Goal: Task Accomplishment & Management: Complete application form

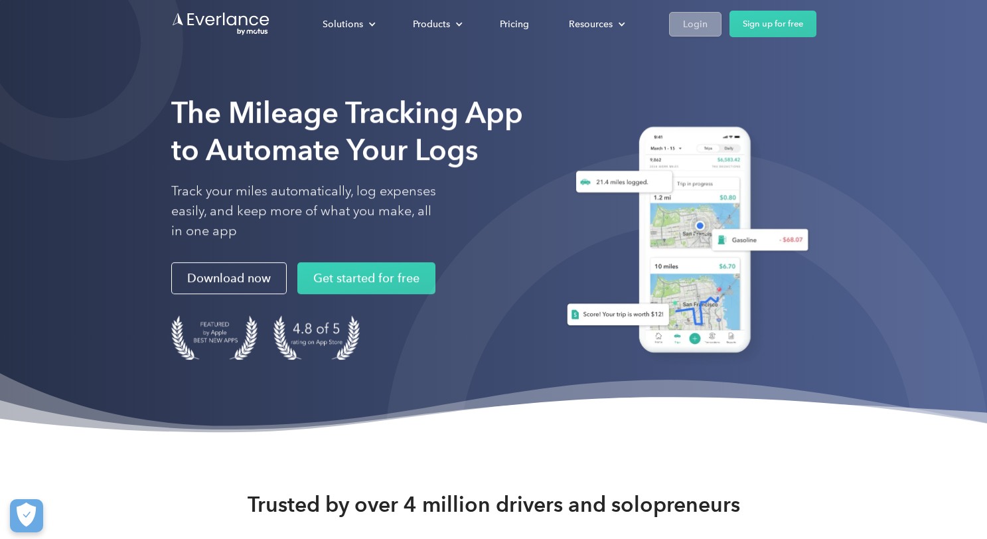
click at [672, 31] on link "Login" at bounding box center [695, 24] width 52 height 25
click at [707, 23] on link "Login" at bounding box center [695, 24] width 52 height 25
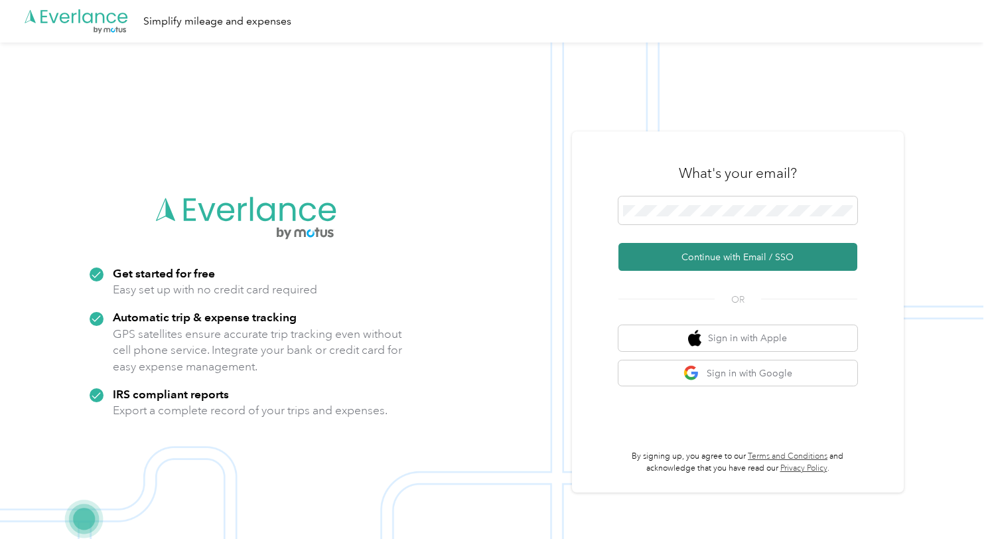
click at [709, 263] on button "Continue with Email / SSO" at bounding box center [738, 257] width 239 height 28
click at [685, 258] on button "Continue with Email / SSO" at bounding box center [738, 257] width 239 height 28
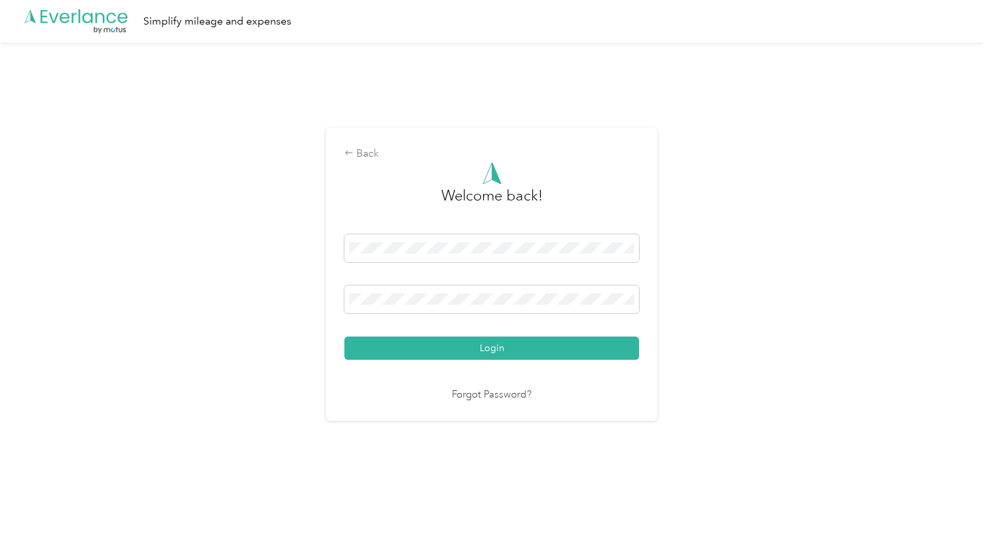
click at [476, 352] on button "Login" at bounding box center [491, 347] width 295 height 23
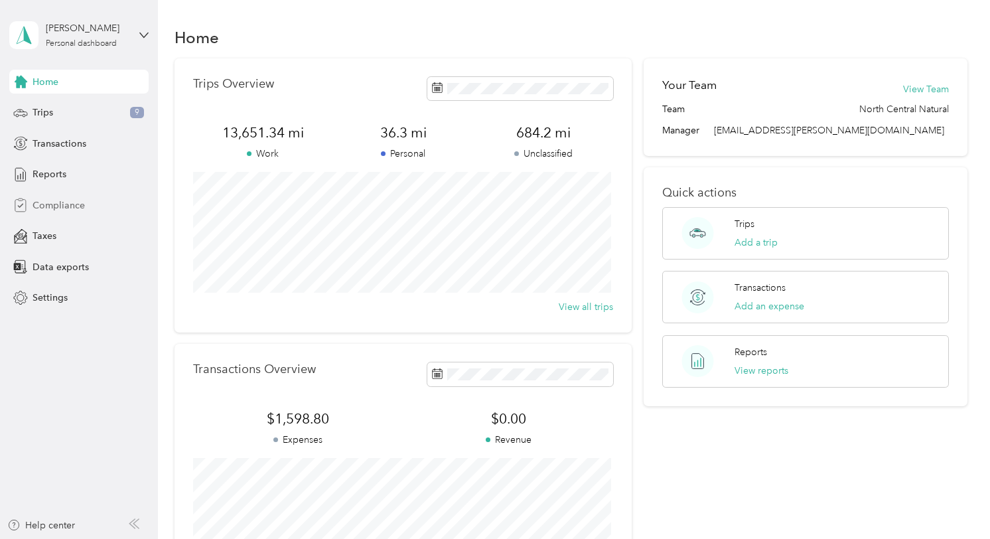
click at [40, 194] on div "Compliance" at bounding box center [78, 205] width 139 height 24
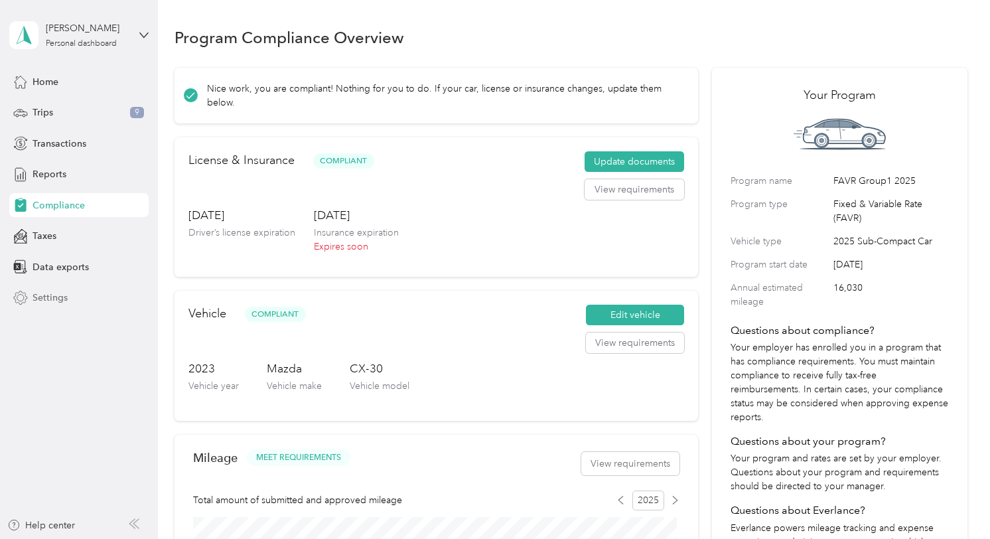
click at [54, 301] on span "Settings" at bounding box center [50, 298] width 35 height 14
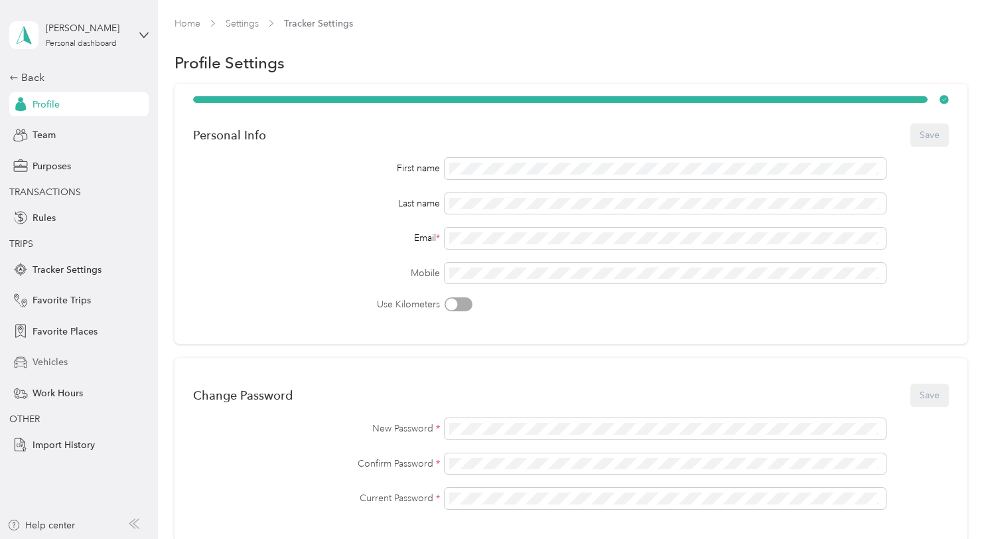
click at [56, 360] on span "Vehicles" at bounding box center [50, 362] width 35 height 14
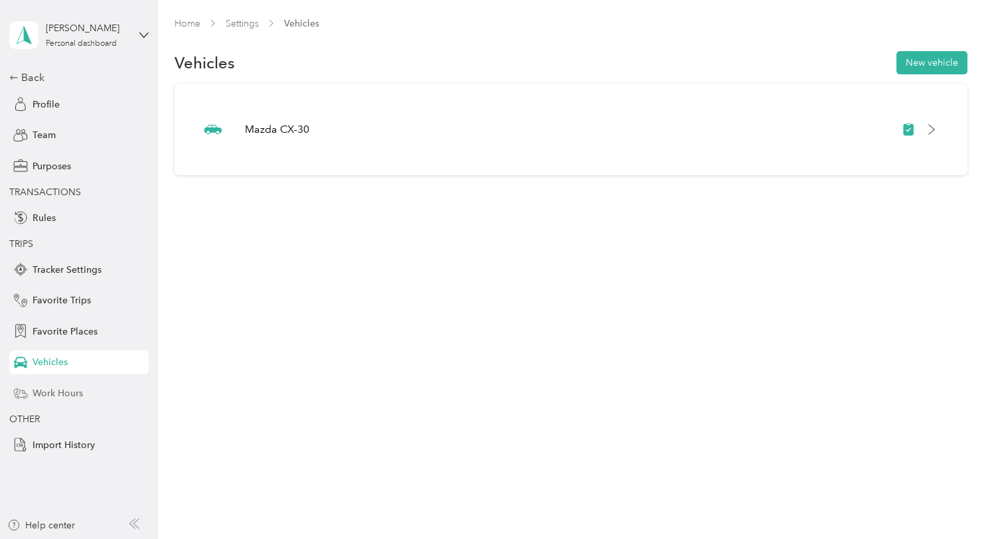
click at [56, 397] on span "Work Hours" at bounding box center [58, 393] width 50 height 14
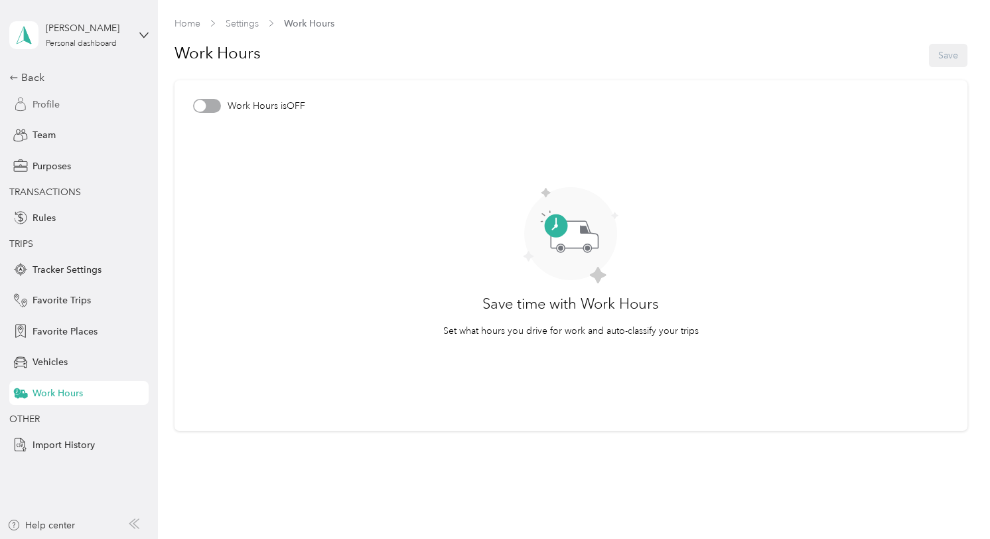
click at [53, 101] on span "Profile" at bounding box center [46, 105] width 27 height 14
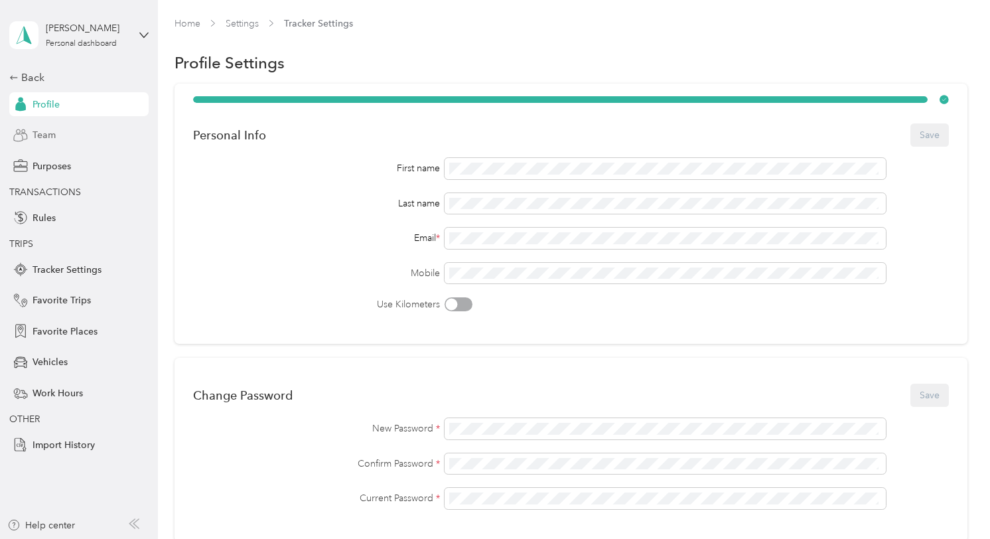
click at [39, 133] on span "Team" at bounding box center [44, 135] width 23 height 14
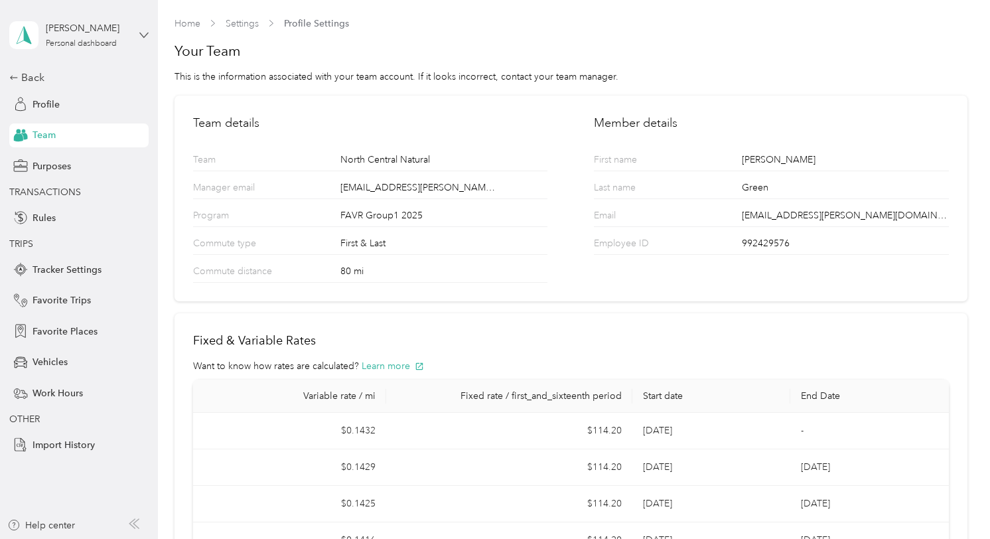
click at [141, 31] on icon at bounding box center [143, 35] width 9 height 9
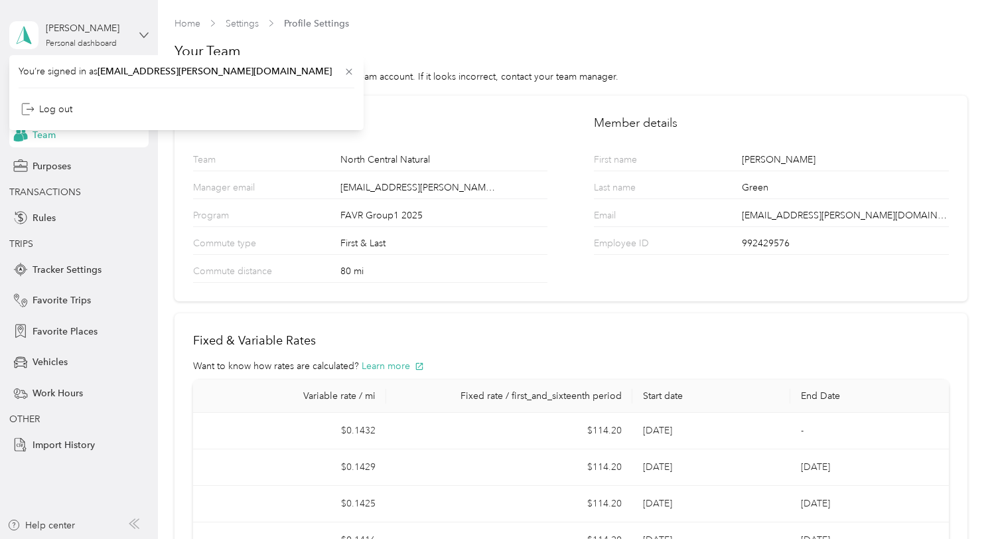
click at [141, 31] on icon at bounding box center [143, 35] width 9 height 9
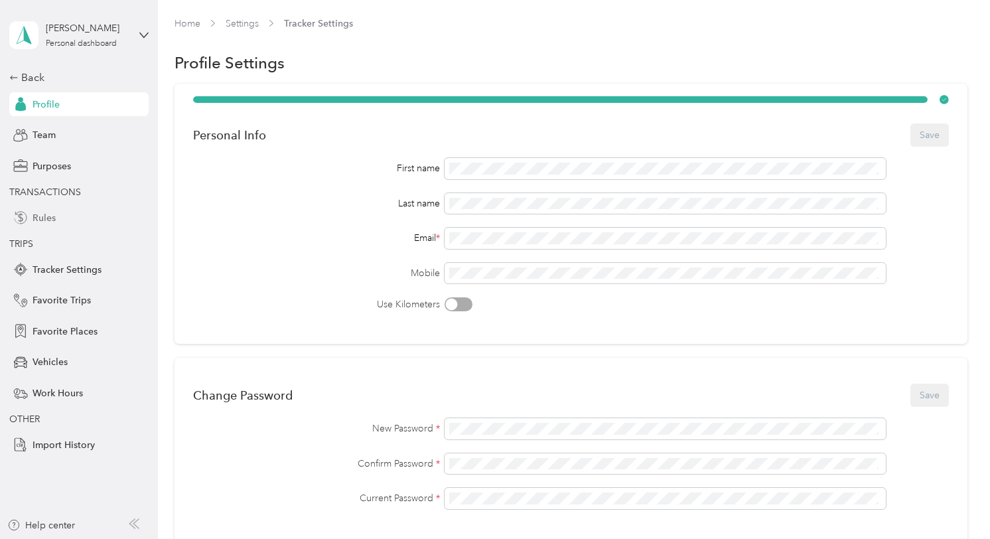
click at [46, 218] on span "Rules" at bounding box center [44, 218] width 23 height 14
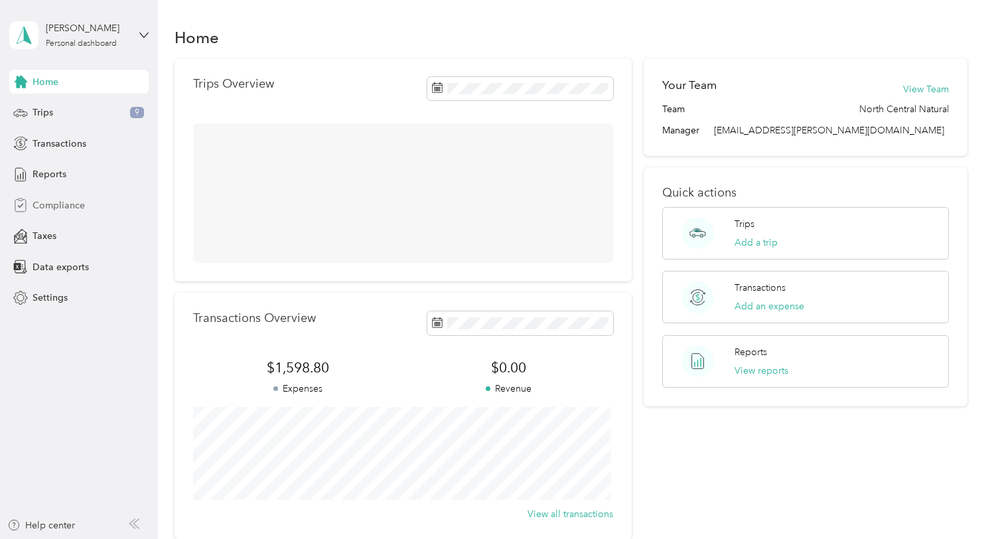
click at [70, 201] on span "Compliance" at bounding box center [59, 205] width 52 height 14
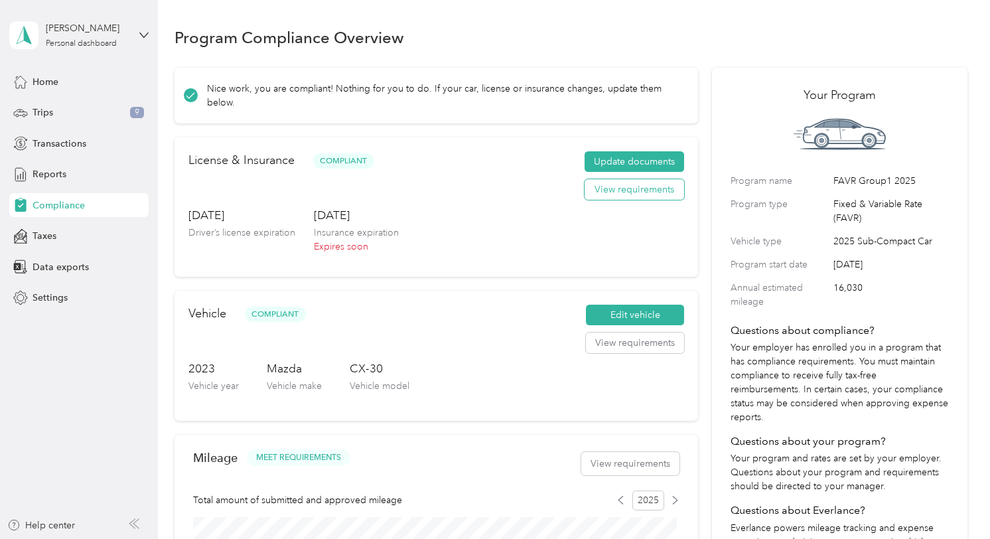
click at [627, 188] on button "View requirements" at bounding box center [635, 189] width 100 height 21
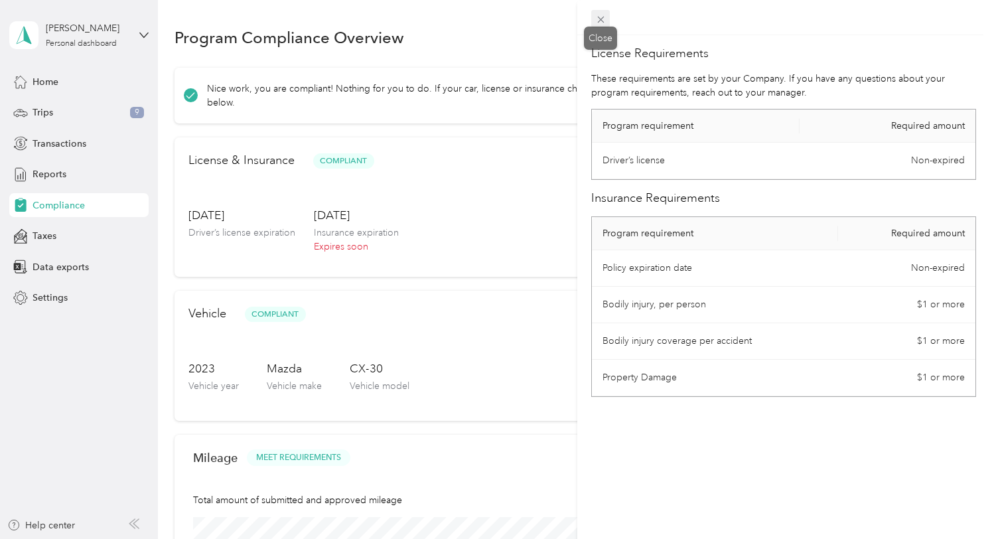
click at [606, 15] on icon at bounding box center [600, 19] width 11 height 11
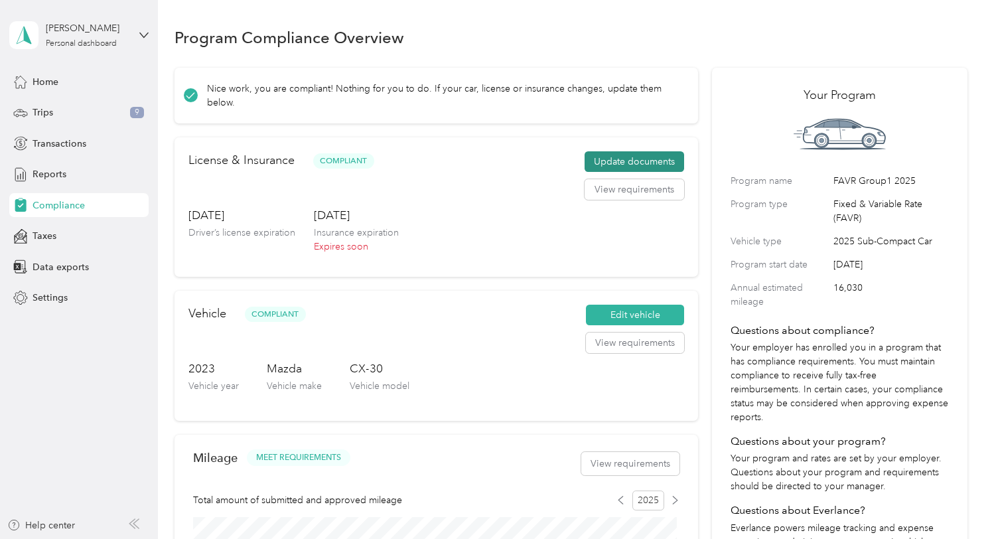
click at [617, 163] on button "Update documents" at bounding box center [635, 161] width 100 height 21
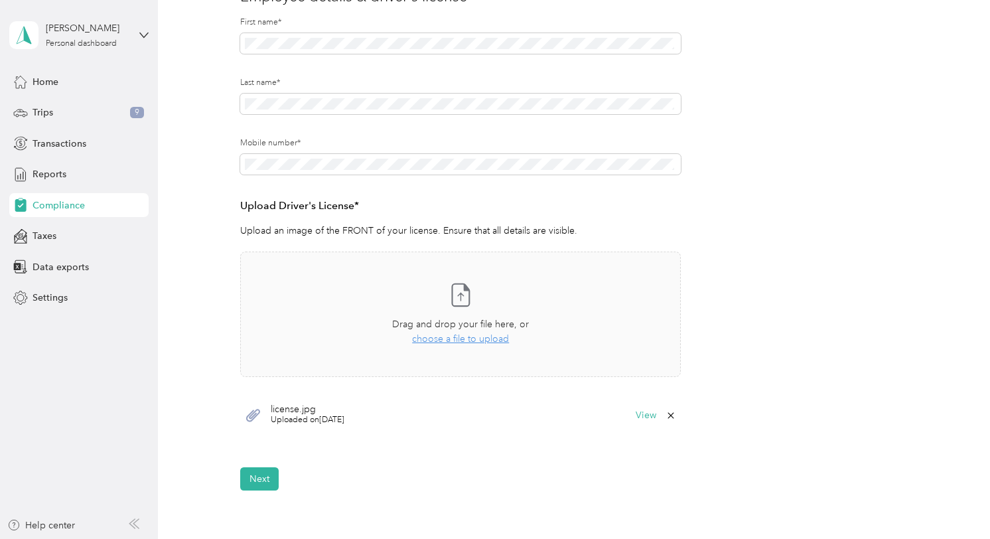
scroll to position [265, 0]
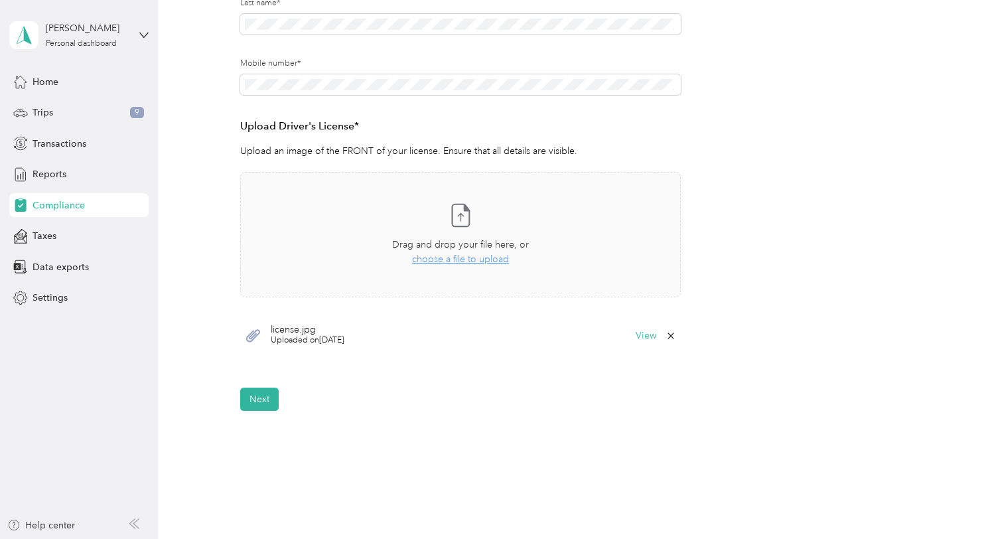
click at [293, 328] on span "license.jpg" at bounding box center [308, 329] width 74 height 9
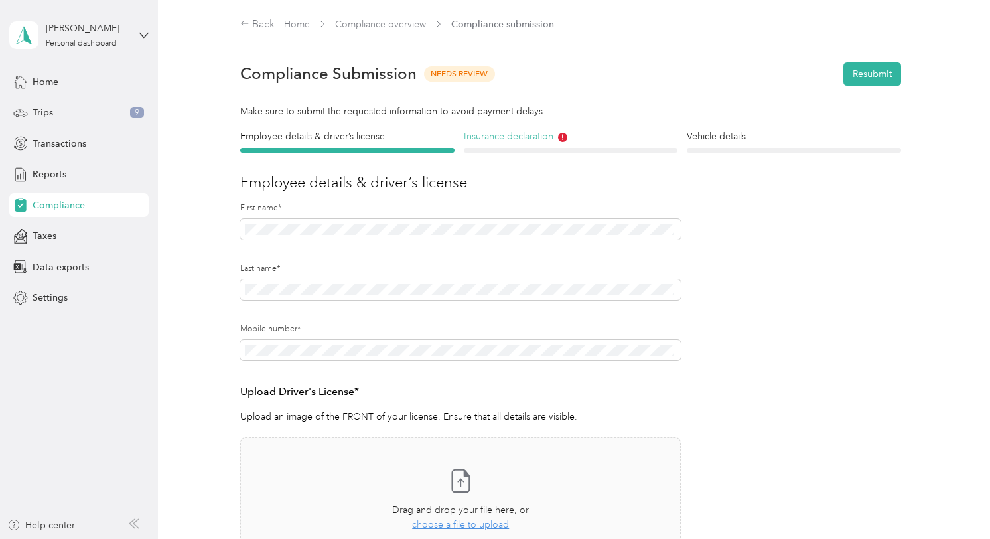
click at [524, 140] on h4 "Insurance declaration" at bounding box center [571, 136] width 214 height 14
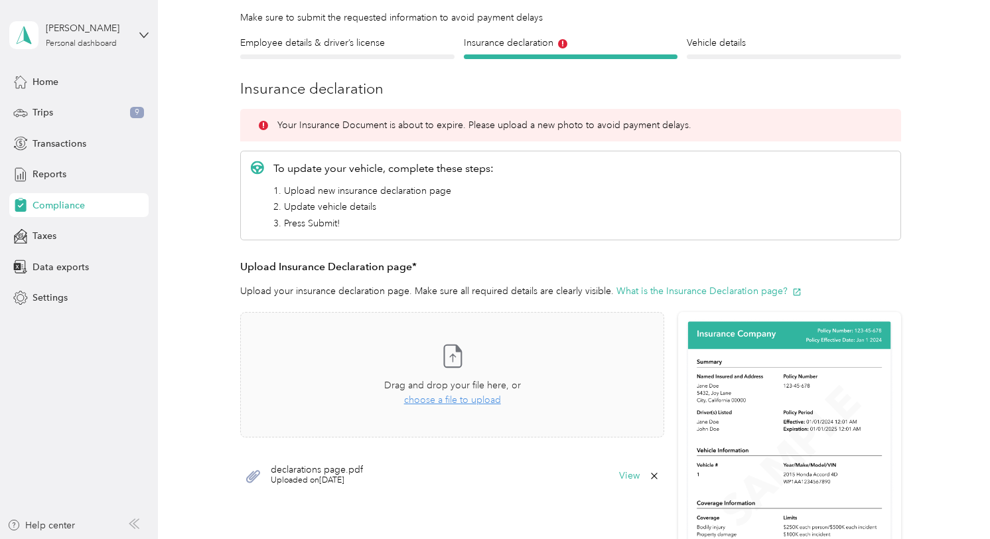
scroll to position [133, 0]
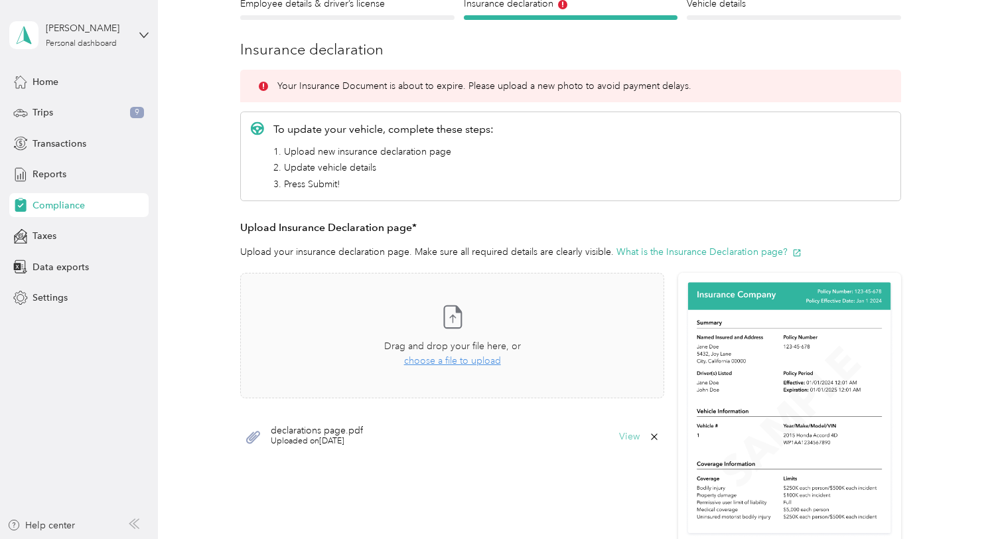
click at [628, 435] on button "View" at bounding box center [629, 436] width 21 height 9
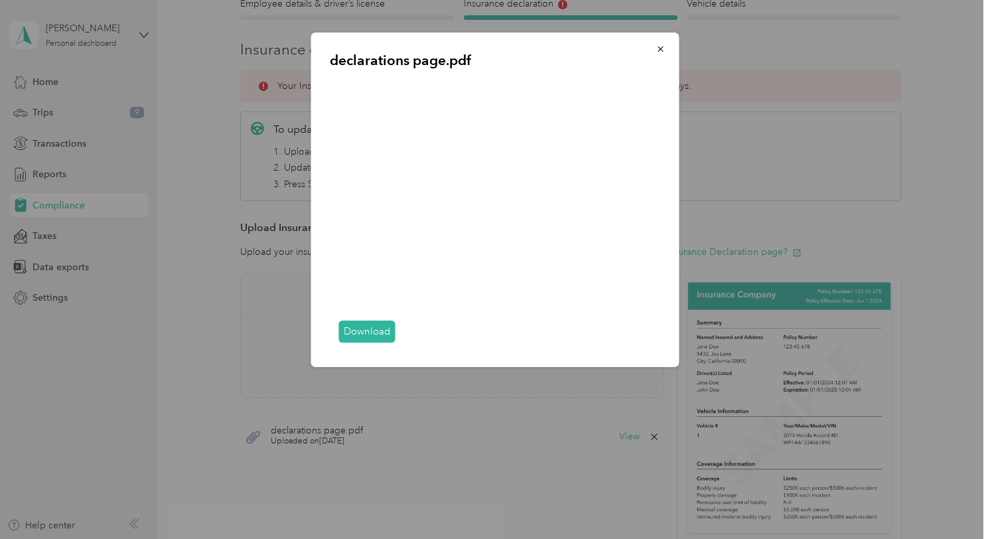
click at [208, 297] on div at bounding box center [495, 269] width 990 height 539
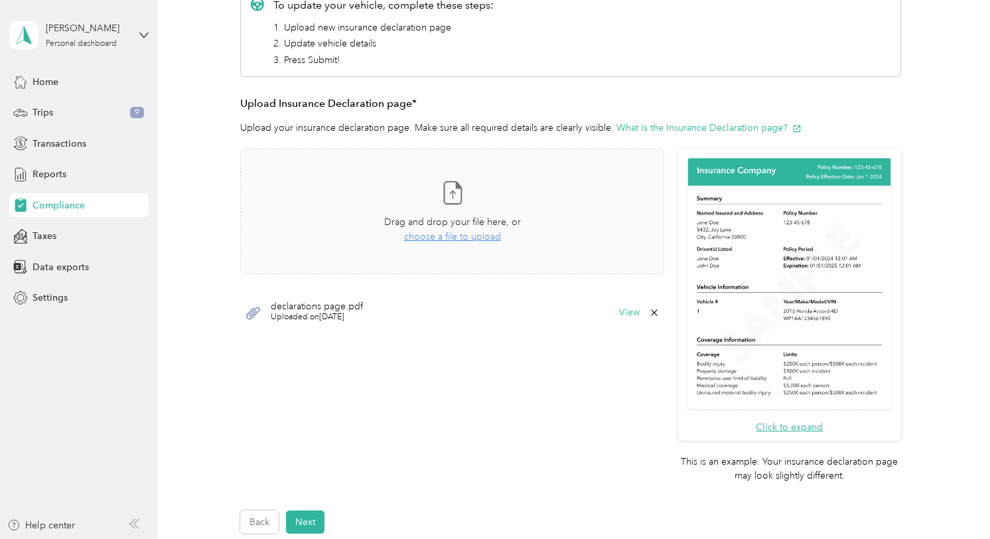
scroll to position [265, 0]
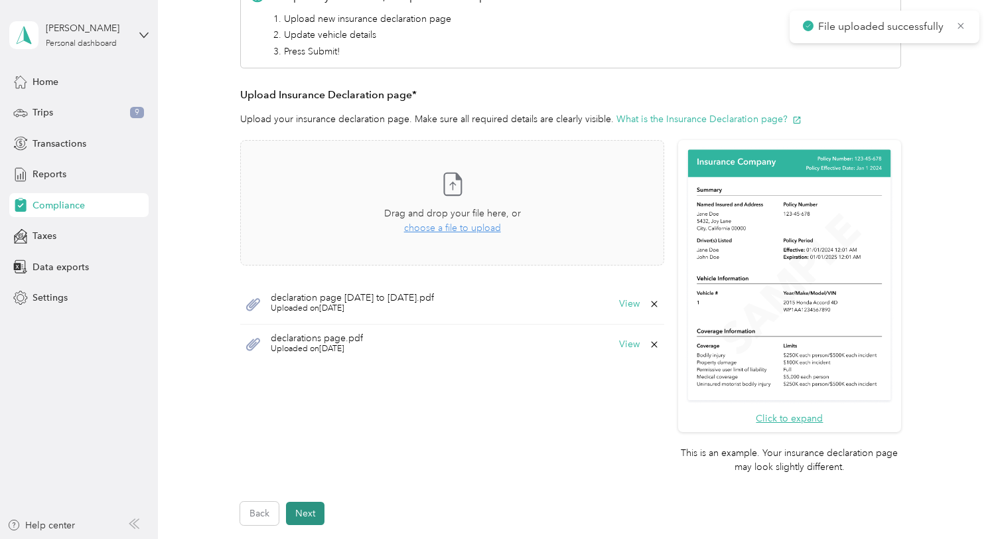
click at [308, 517] on button "Next" at bounding box center [305, 513] width 38 height 23
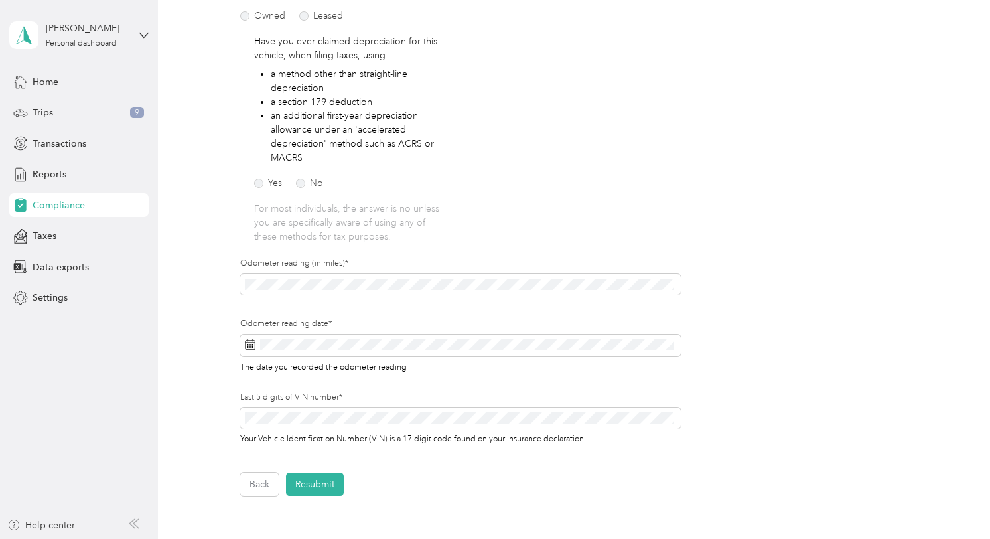
scroll to position [216, 0]
click at [339, 487] on button "Resubmit" at bounding box center [315, 482] width 58 height 23
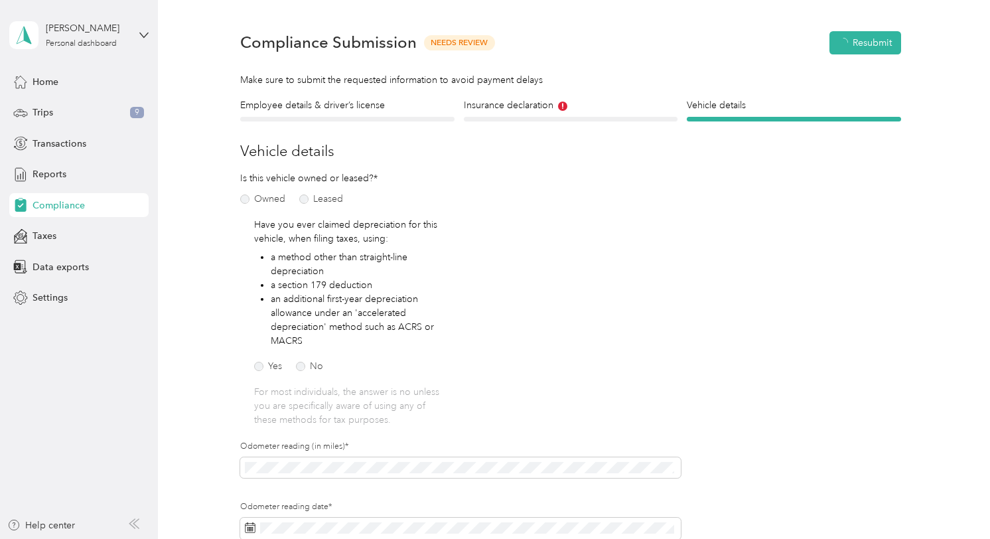
scroll to position [17, 0]
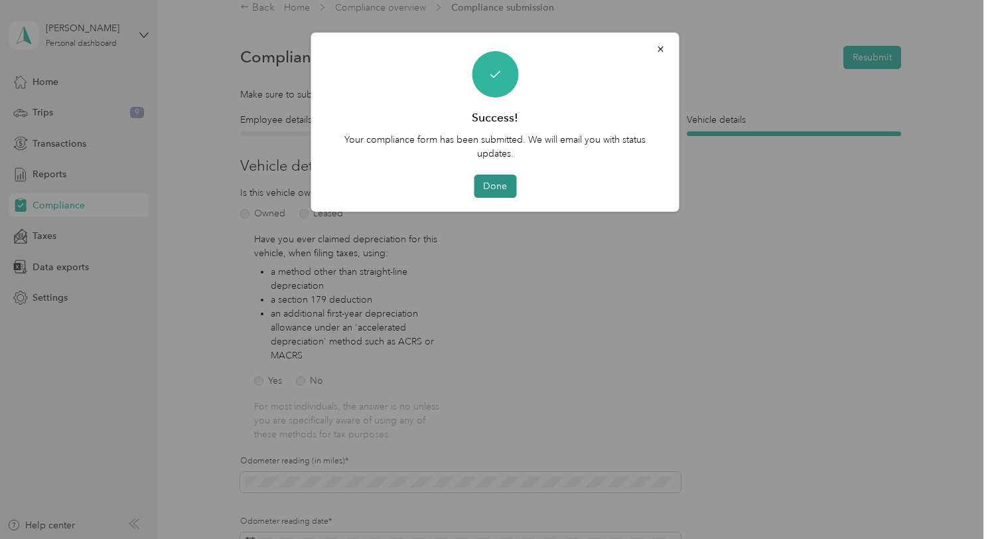
click at [485, 192] on button "Done" at bounding box center [495, 186] width 42 height 23
